Goal: Task Accomplishment & Management: Use online tool/utility

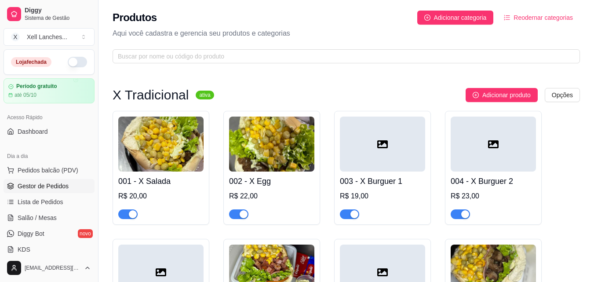
click at [50, 184] on span "Gestor de Pedidos" at bounding box center [43, 186] width 51 height 9
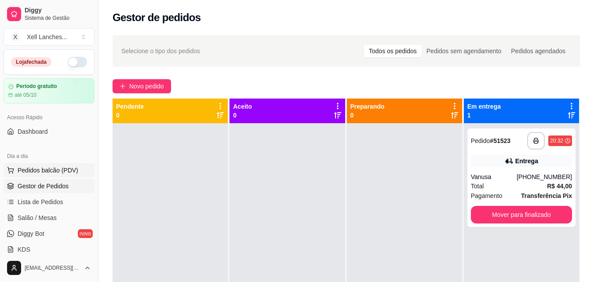
click at [56, 174] on span "Pedidos balcão (PDV)" at bounding box center [48, 170] width 61 height 9
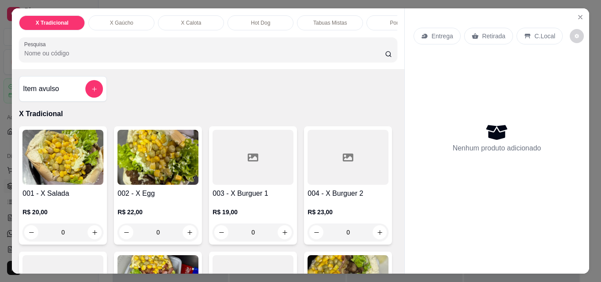
click at [93, 236] on div "0" at bounding box center [62, 232] width 81 height 18
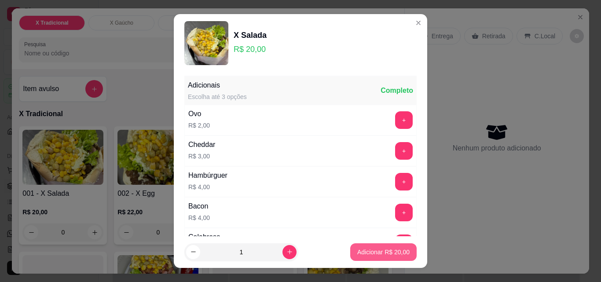
click at [376, 254] on p "Adicionar R$ 20,00" at bounding box center [383, 252] width 52 height 9
type input "1"
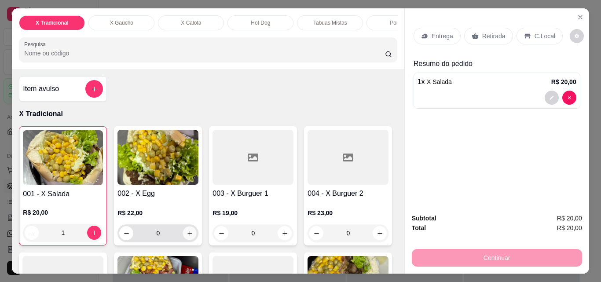
click at [190, 237] on button "increase-product-quantity" at bounding box center [190, 234] width 14 height 14
type input "1"
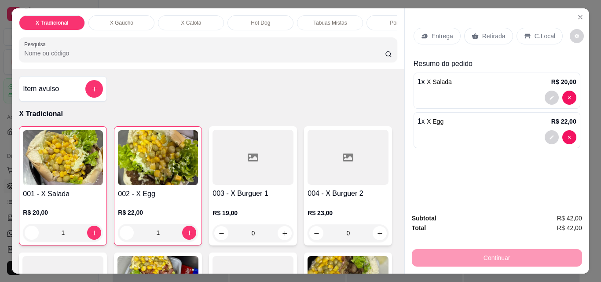
click at [445, 84] on div "1 x X Salada R$ 20,00" at bounding box center [496, 91] width 167 height 36
click at [526, 183] on div "Entrega Retirada C.Local Resumo do pedido 1 x X Salada R$ 20,00 1 x X Egg R$ 22…" at bounding box center [497, 107] width 184 height 198
click at [446, 35] on p "Entrega" at bounding box center [443, 36] width 22 height 9
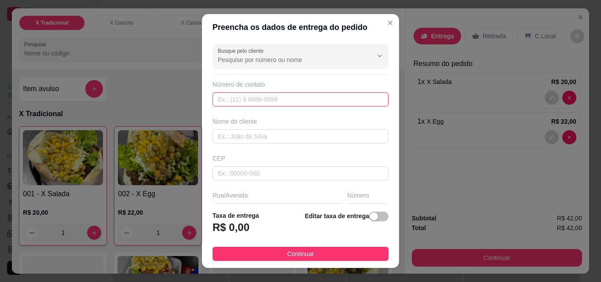
click at [247, 99] on input "text" at bounding box center [300, 99] width 176 height 14
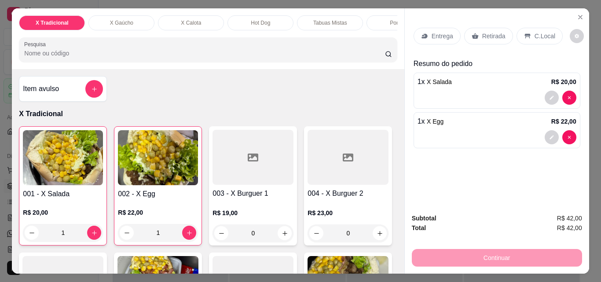
click at [488, 39] on div "Retirada" at bounding box center [488, 36] width 49 height 17
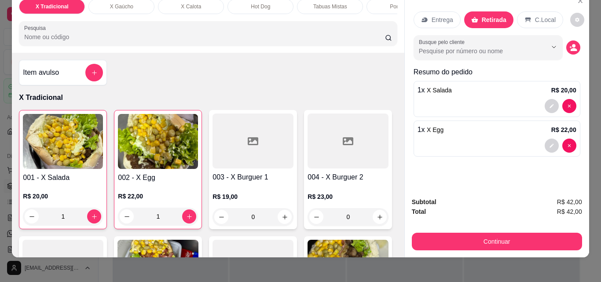
scroll to position [23, 0]
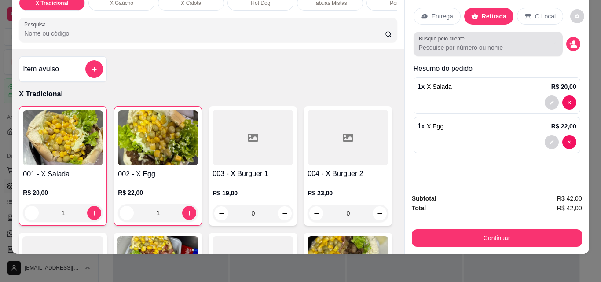
click at [529, 43] on input "Busque pelo cliente" at bounding box center [476, 47] width 114 height 9
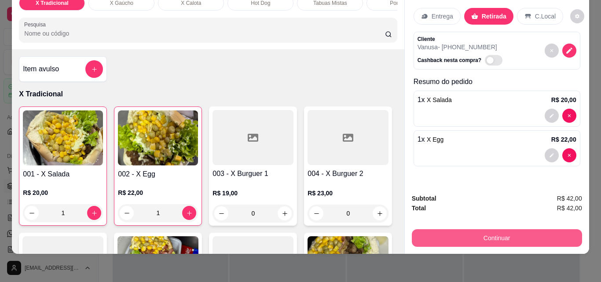
click at [507, 231] on button "Continuar" at bounding box center [497, 238] width 170 height 18
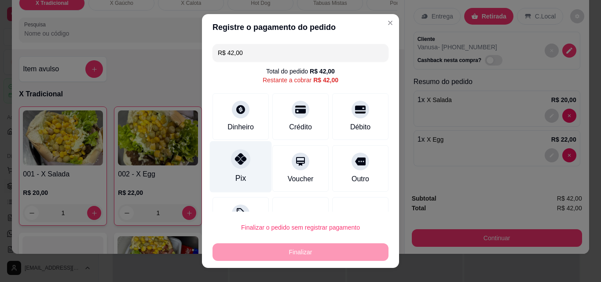
click at [252, 166] on div "Pix" at bounding box center [241, 166] width 62 height 51
type input "R$ 0,00"
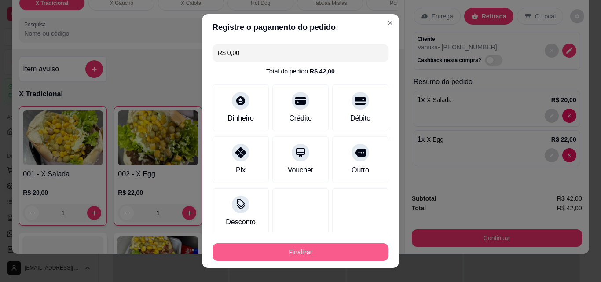
click at [308, 256] on button "Finalizar" at bounding box center [300, 252] width 176 height 18
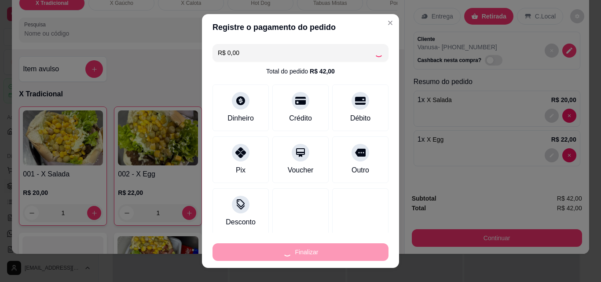
type input "0"
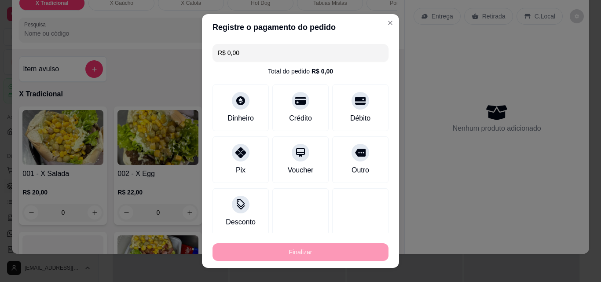
type input "-R$ 42,00"
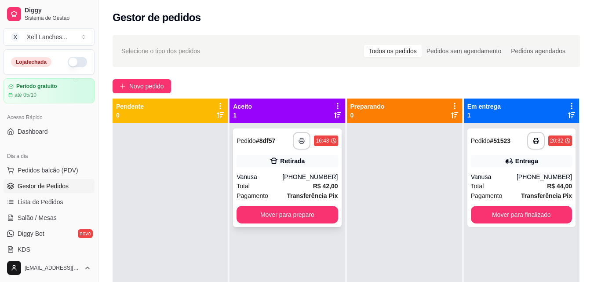
click at [296, 185] on div "Total R$ 42,00" at bounding box center [287, 186] width 101 height 10
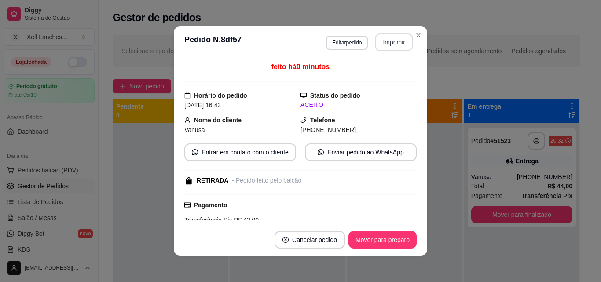
click at [384, 41] on button "Imprimir" at bounding box center [394, 42] width 38 height 18
click at [388, 47] on button "Imprimir" at bounding box center [394, 42] width 38 height 18
click at [401, 42] on button "Imprimir" at bounding box center [394, 42] width 38 height 18
